Goal: Register for event/course

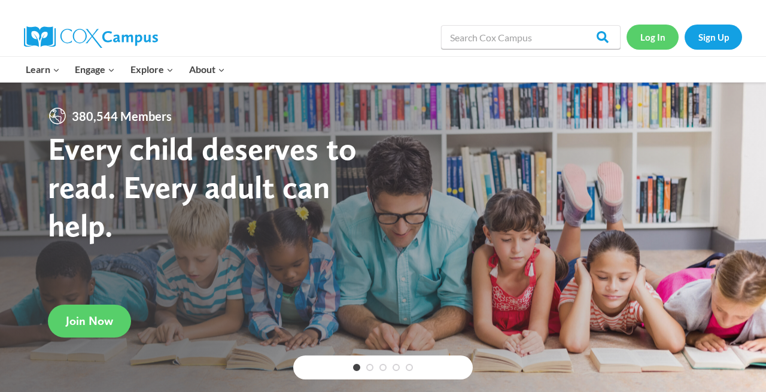
click at [650, 35] on link "Log In" at bounding box center [653, 37] width 52 height 25
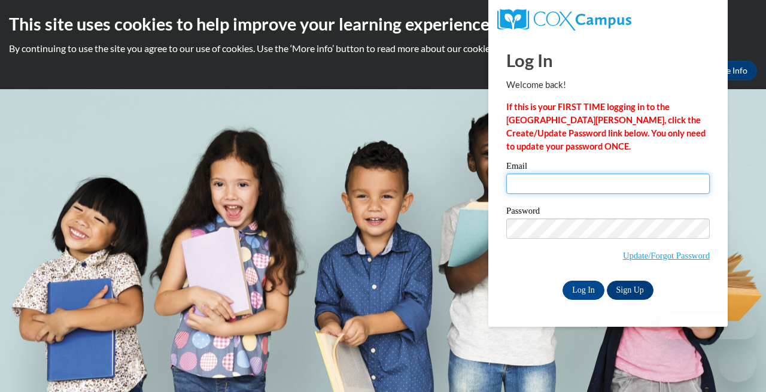
click at [559, 181] on input "Email" at bounding box center [608, 184] width 204 height 20
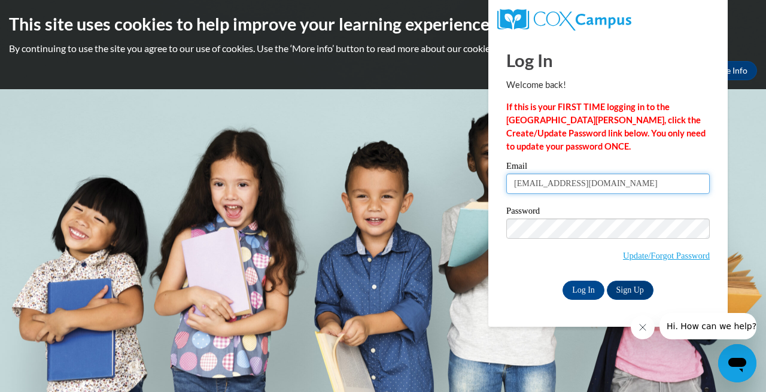
type input "[EMAIL_ADDRESS][DOMAIN_NAME]"
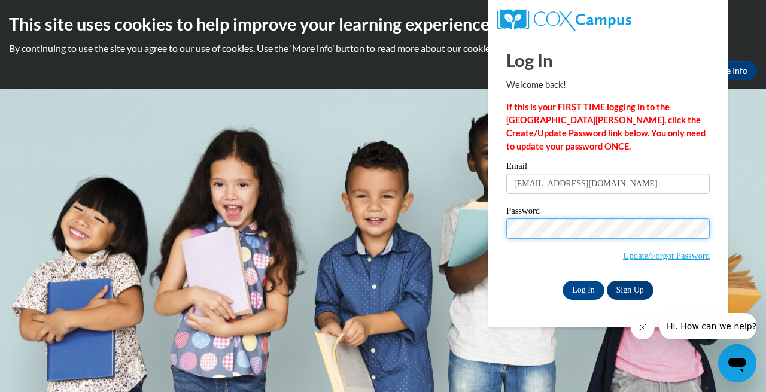
click at [563, 281] on input "Log In" at bounding box center [584, 290] width 42 height 19
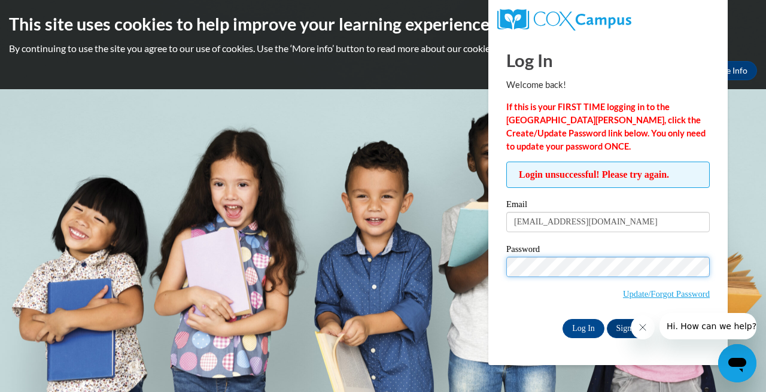
click at [563, 319] on input "Log In" at bounding box center [584, 328] width 42 height 19
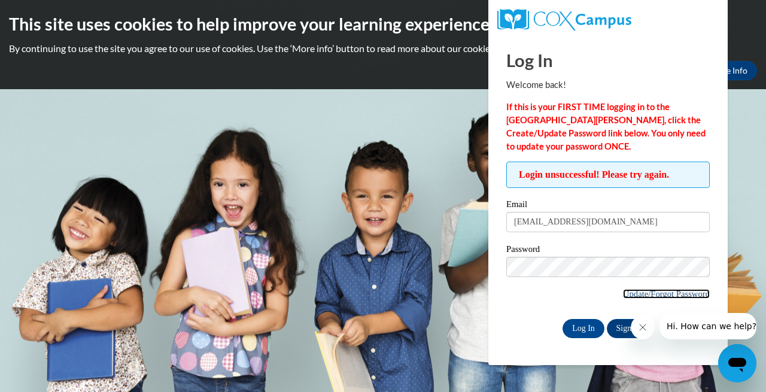
click at [634, 293] on link "Update/Forgot Password" at bounding box center [666, 294] width 87 height 10
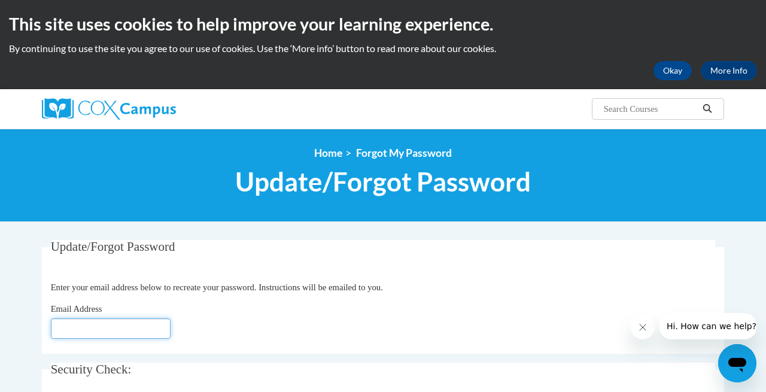
click at [119, 334] on input "Email Address" at bounding box center [111, 328] width 120 height 20
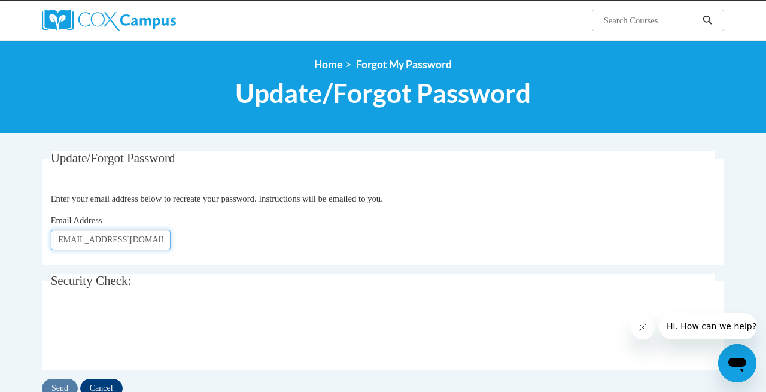
scroll to position [90, 0]
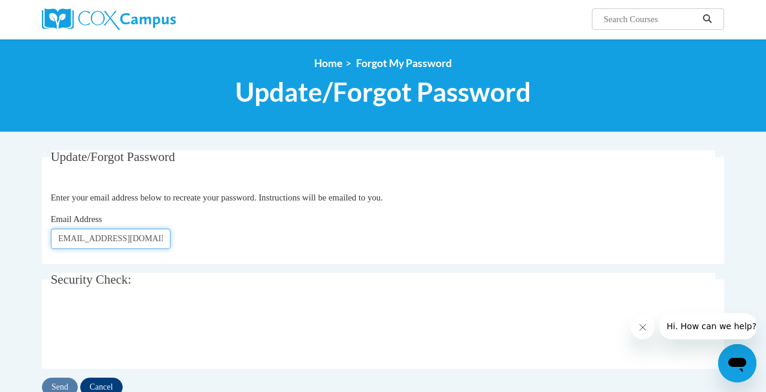
type input "lconley@waukesha.k12.wi.us"
click at [56, 385] on input "Send" at bounding box center [60, 387] width 36 height 19
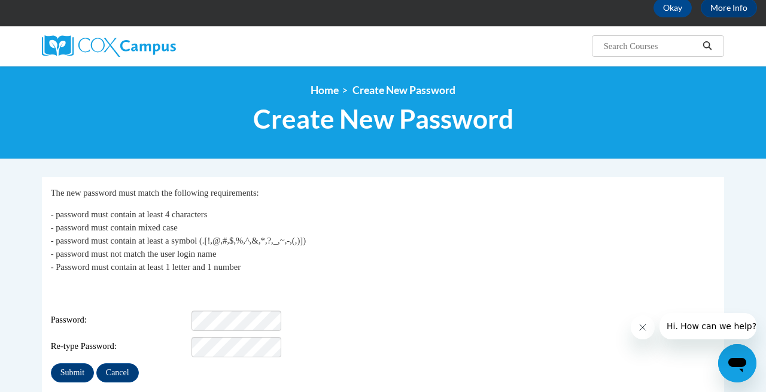
scroll to position [68, 0]
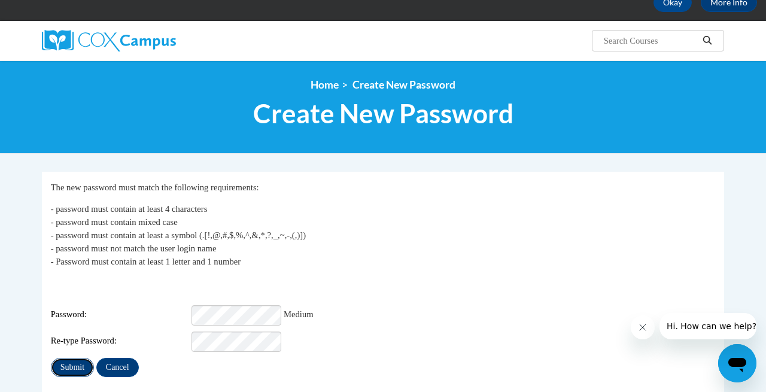
click at [77, 358] on input "Submit" at bounding box center [72, 367] width 43 height 19
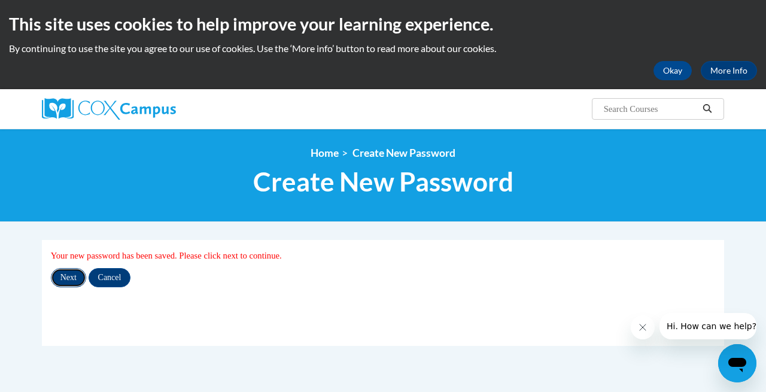
click at [71, 279] on input "Next" at bounding box center [68, 277] width 35 height 19
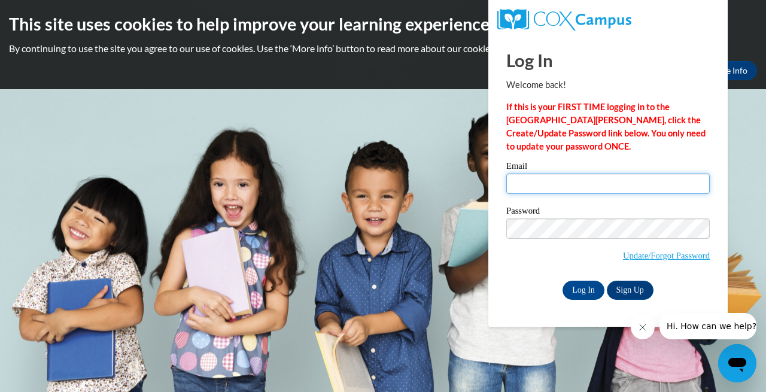
click at [547, 184] on input "Email" at bounding box center [608, 184] width 204 height 20
type input "lconley@waukesha.k12.wi.us"
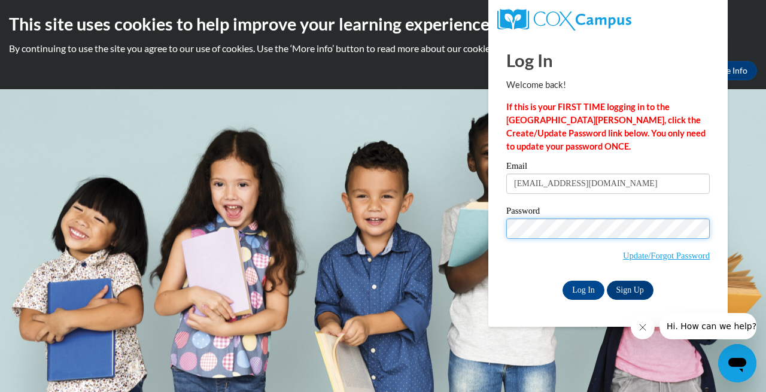
click at [563, 281] on input "Log In" at bounding box center [584, 290] width 42 height 19
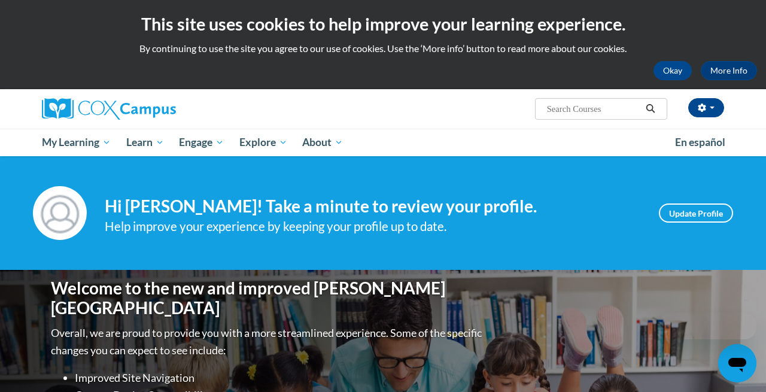
scroll to position [65, 0]
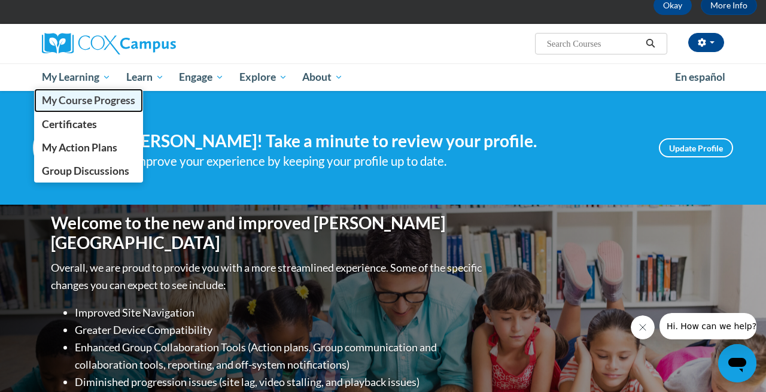
click at [74, 98] on span "My Course Progress" at bounding box center [88, 100] width 93 height 13
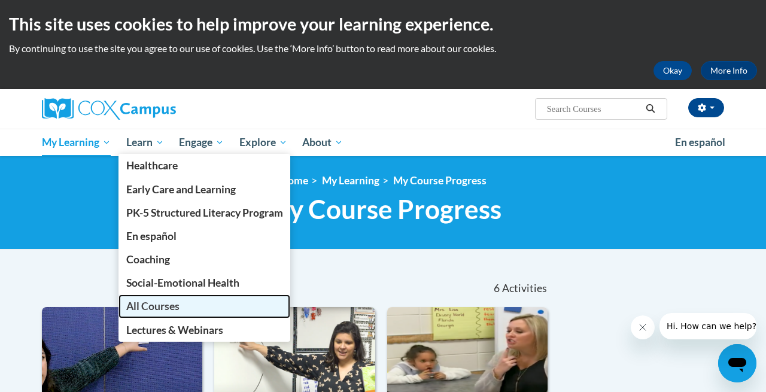
click at [135, 310] on span "All Courses" at bounding box center [152, 306] width 53 height 13
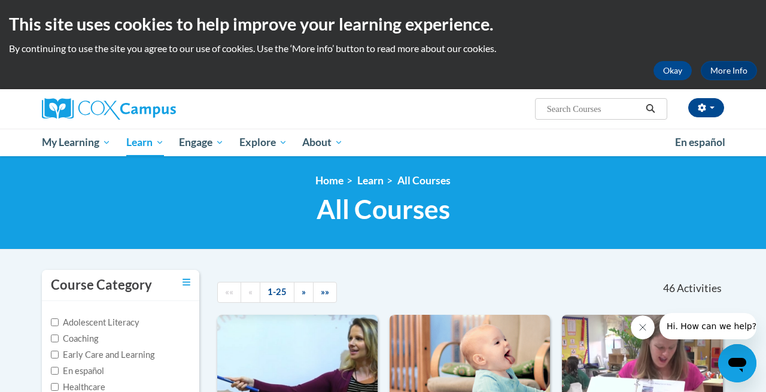
click at [554, 113] on input "Search..." at bounding box center [594, 109] width 96 height 14
type input "c"
type input "vocabulary instruction"
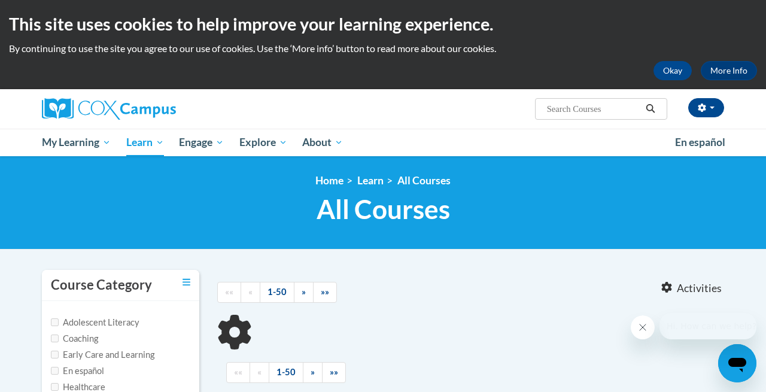
type input "vocabulary instruction"
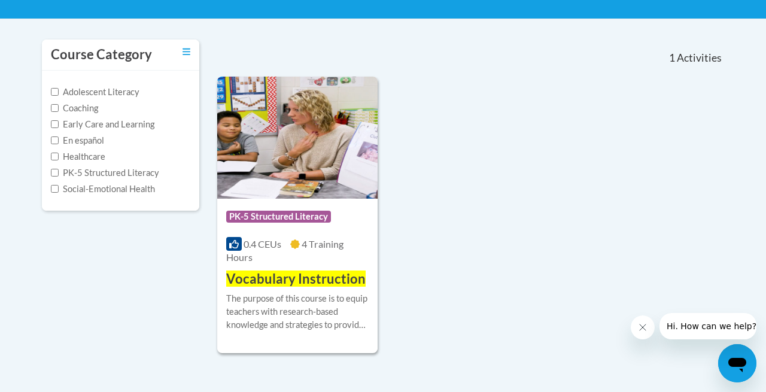
scroll to position [235, 0]
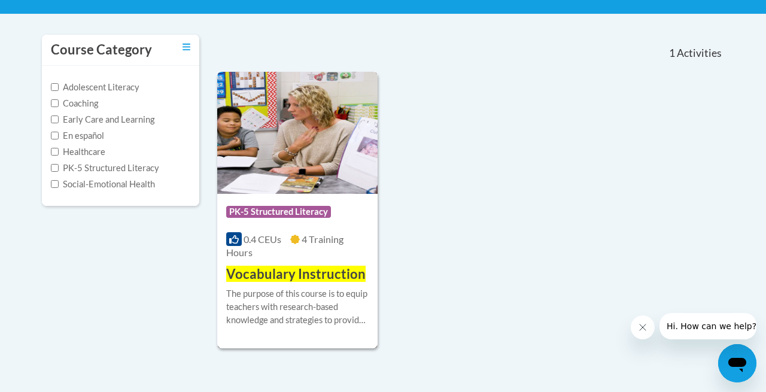
click at [280, 285] on div "More Info Enroll The purpose of this course is to equip teachers with research-…" at bounding box center [297, 314] width 160 height 61
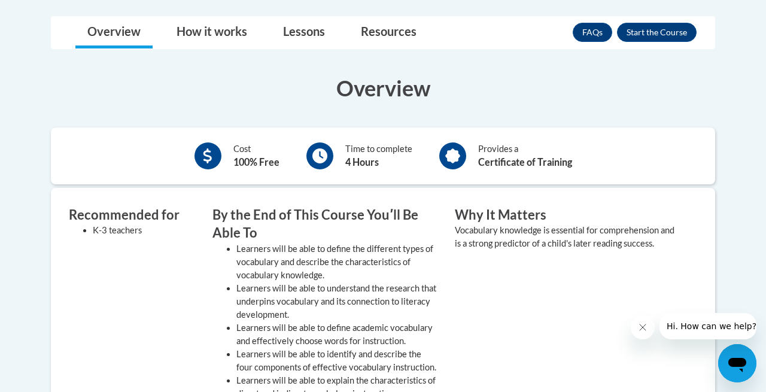
scroll to position [301, 0]
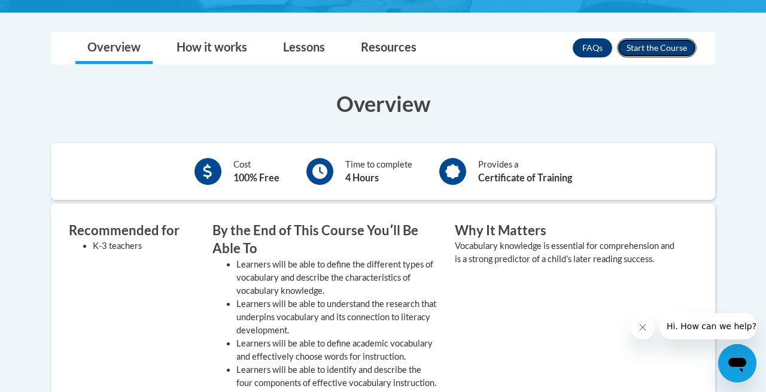
click at [661, 45] on button "Enroll" at bounding box center [657, 47] width 80 height 19
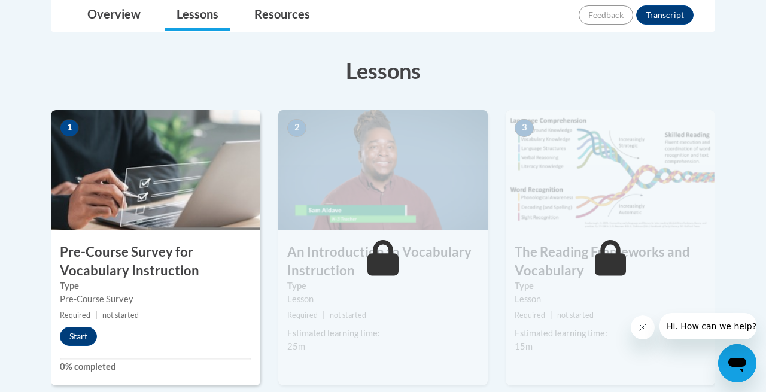
scroll to position [294, 0]
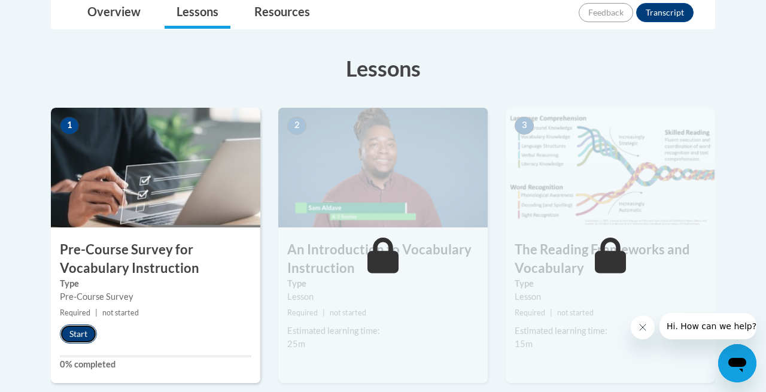
click at [80, 330] on button "Start" at bounding box center [78, 333] width 37 height 19
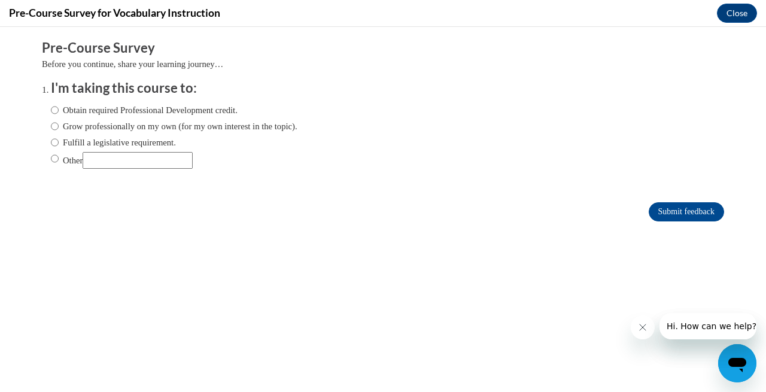
scroll to position [0, 0]
click at [54, 144] on input "Fulfill a legislative requirement." at bounding box center [55, 142] width 8 height 13
radio input "true"
click at [694, 212] on input "Submit feedback" at bounding box center [686, 211] width 75 height 19
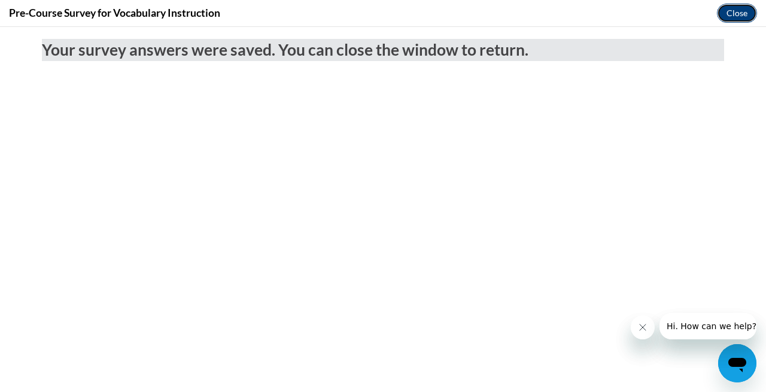
click at [742, 14] on button "Close" at bounding box center [737, 13] width 40 height 19
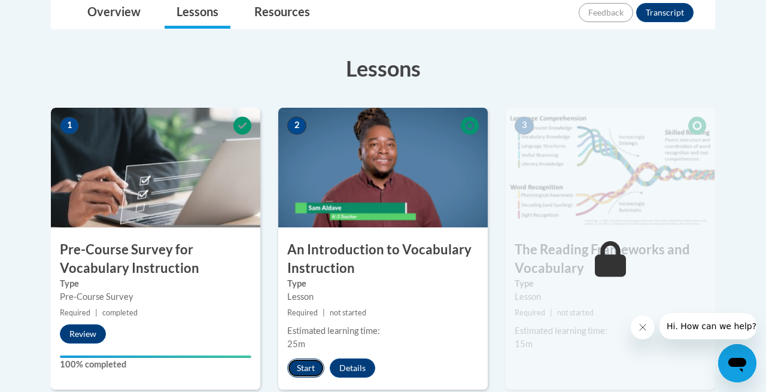
click at [306, 367] on button "Start" at bounding box center [305, 368] width 37 height 19
